Goal: Navigation & Orientation: Find specific page/section

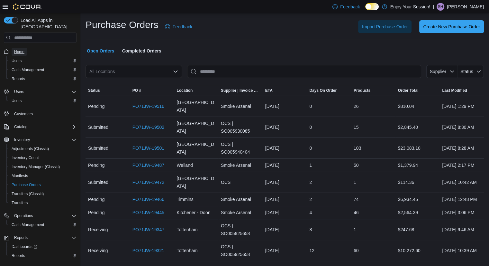
click at [22, 49] on span "Home" at bounding box center [19, 51] width 10 height 5
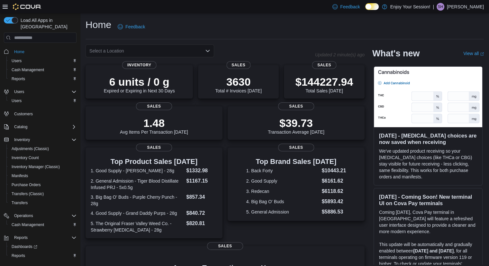
click at [458, 8] on p "[PERSON_NAME]" at bounding box center [465, 7] width 37 height 8
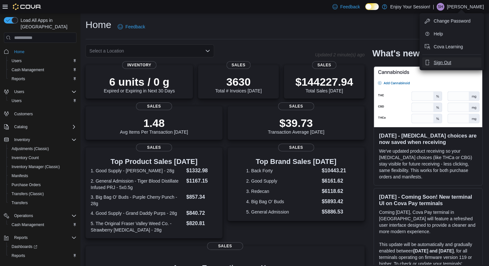
click at [442, 61] on span "Sign Out" at bounding box center [442, 62] width 17 height 6
